Goal: Task Accomplishment & Management: Manage account settings

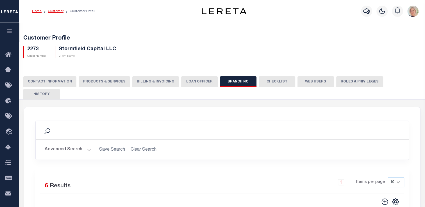
click at [54, 11] on link "Customer" at bounding box center [56, 11] width 16 height 3
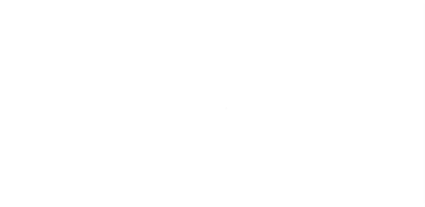
scroll to position [67, 0]
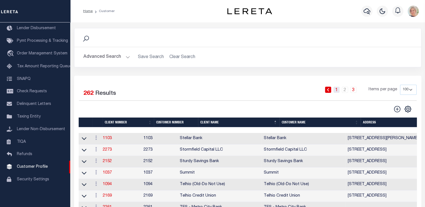
click at [337, 91] on link "1" at bounding box center [336, 90] width 6 height 6
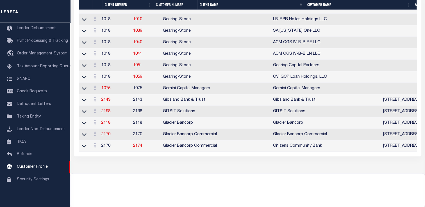
scroll to position [1179, 0]
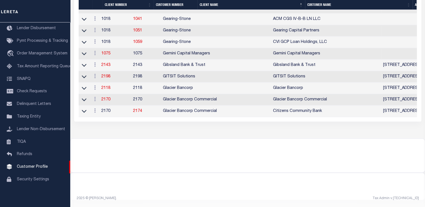
click at [108, 95] on td "2170" at bounding box center [115, 100] width 32 height 12
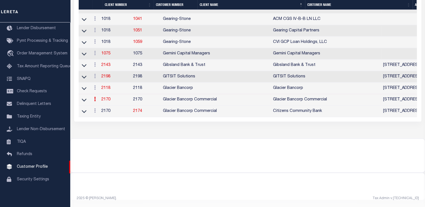
click at [108, 98] on link "2170" at bounding box center [105, 100] width 9 height 4
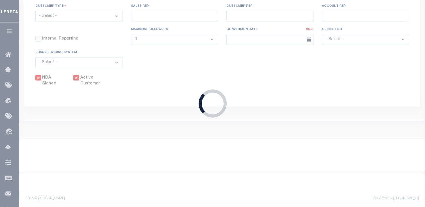
select select
type input "Glacier Bancorp Commercial"
type input "2170"
type input "Glacier Bancorp Commercial"
type input "[PERSON_NAME]"
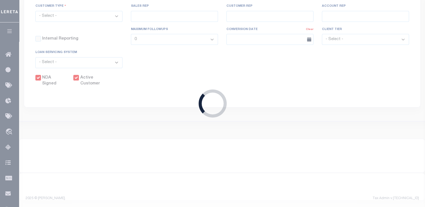
type input "[PERSON_NAME]"
select select "Commercial"
type input "[PERSON_NAME]"
checkbox input "true"
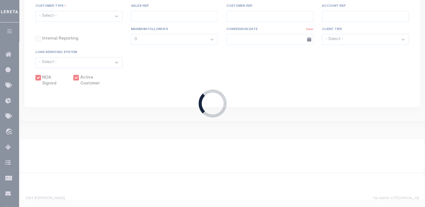
checkbox input "true"
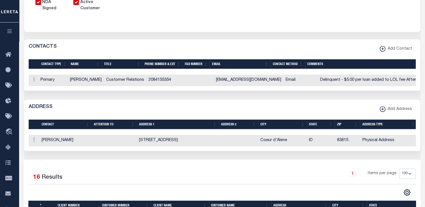
scroll to position [253, 0]
